Goal: Communication & Community: Answer question/provide support

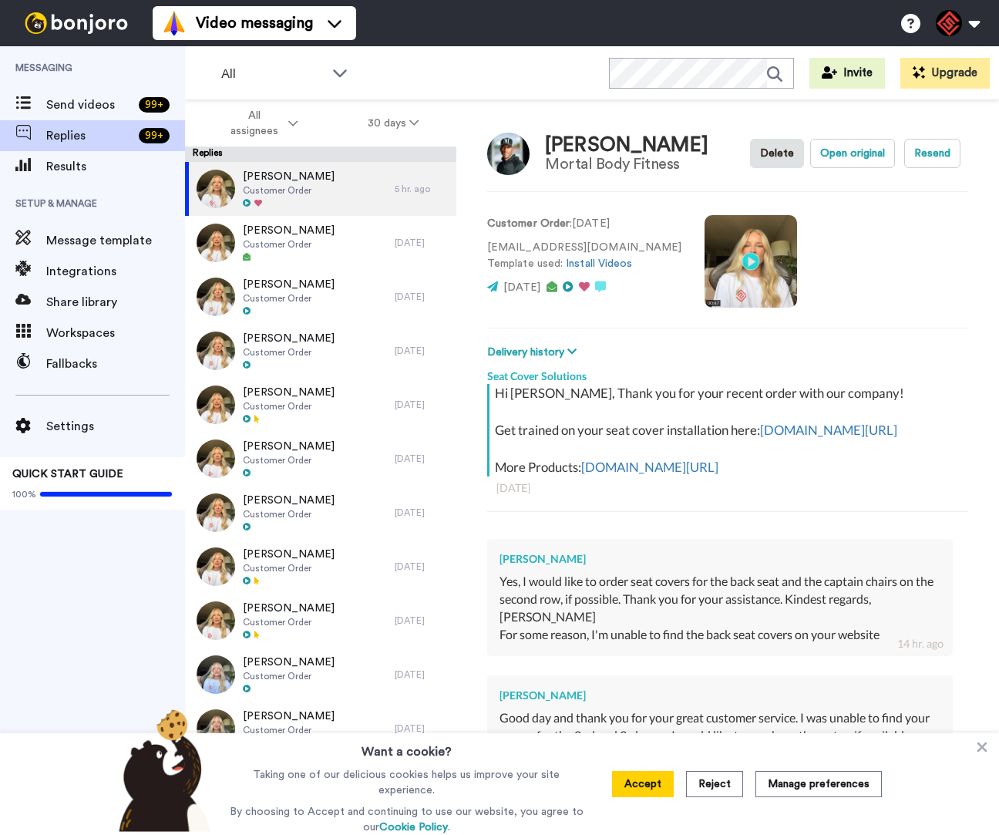
type textarea "x"
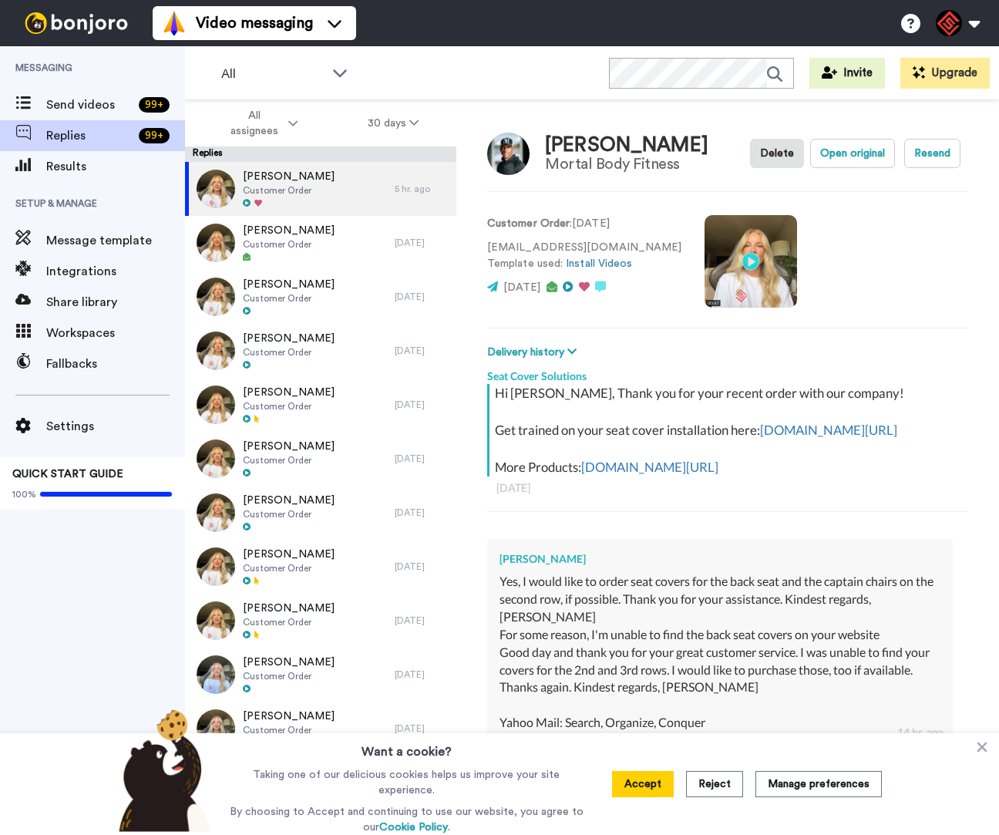
type textarea "x"
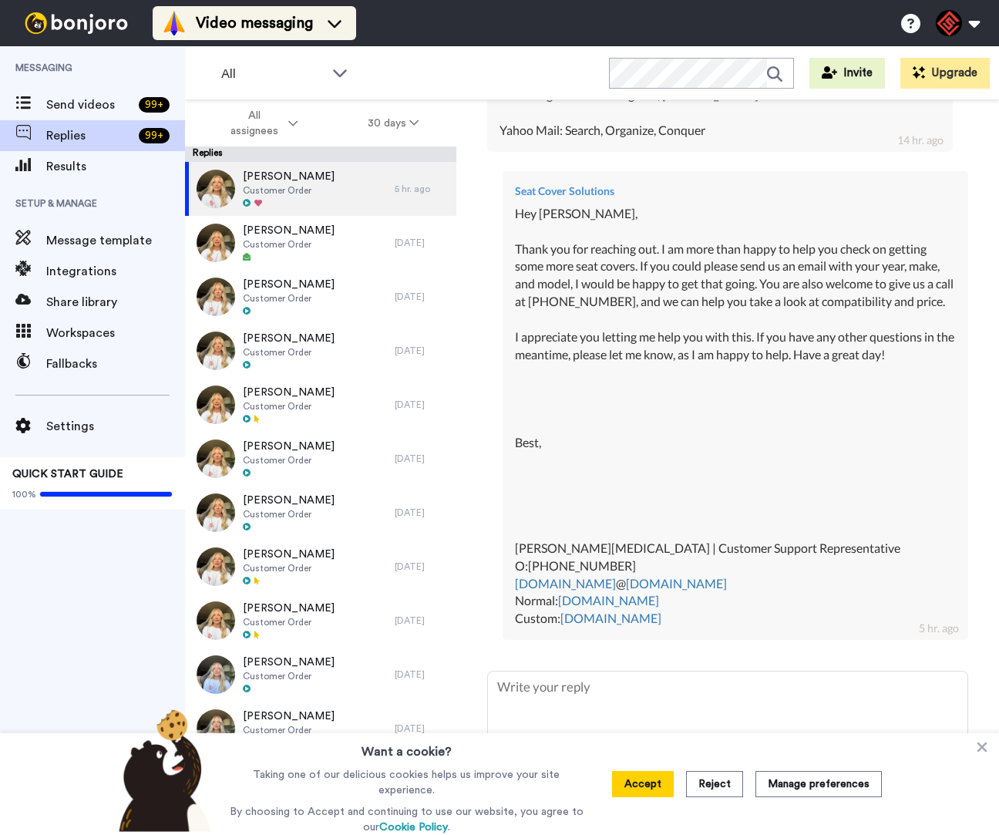
type textarea "x"
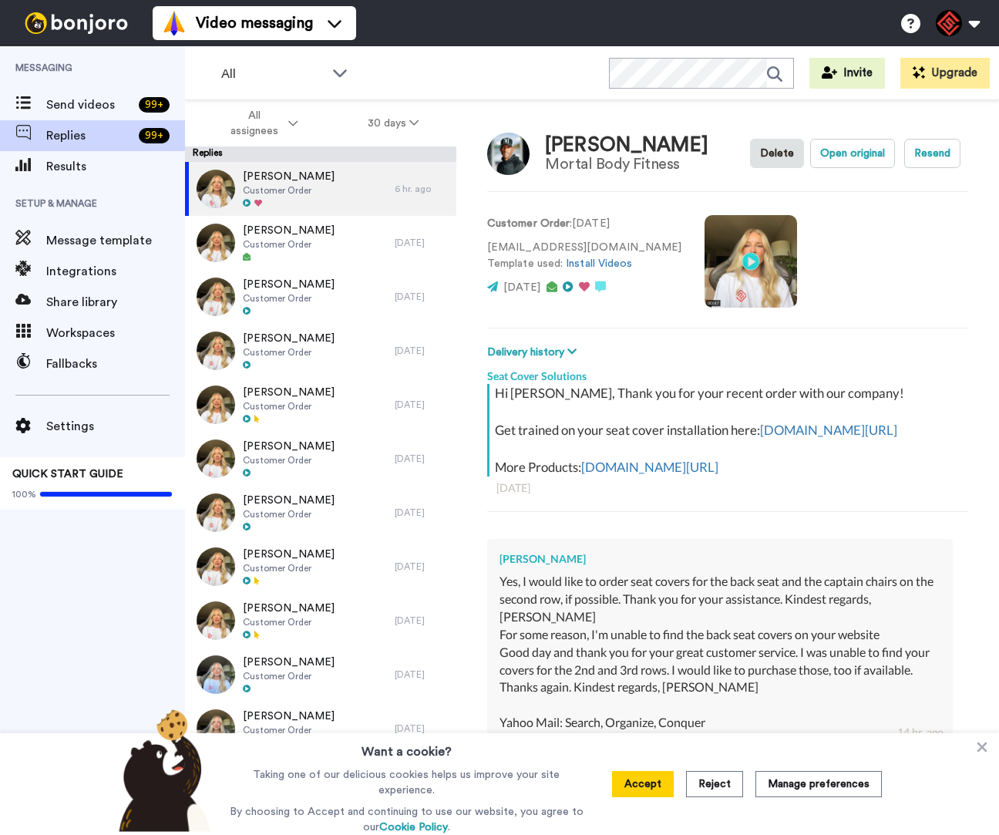
type textarea "x"
